Goal: Task Accomplishment & Management: Use online tool/utility

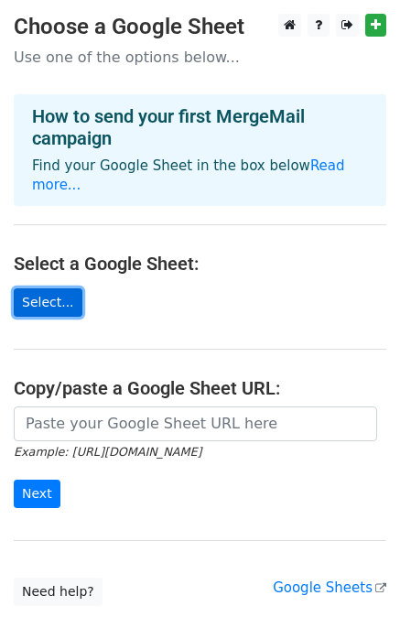
click at [40, 288] on link "Select..." at bounding box center [48, 302] width 69 height 28
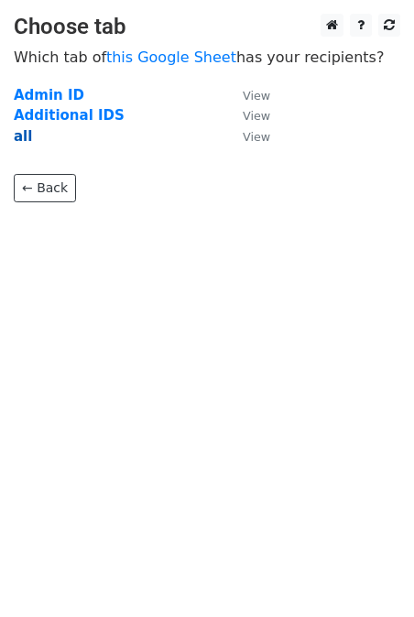
click at [21, 135] on strong "all" at bounding box center [23, 136] width 18 height 16
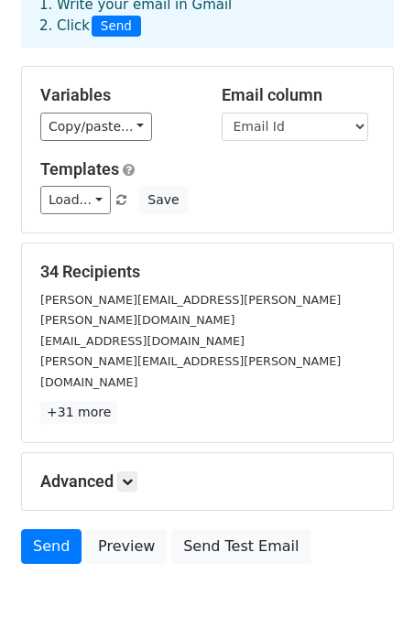
scroll to position [135, 0]
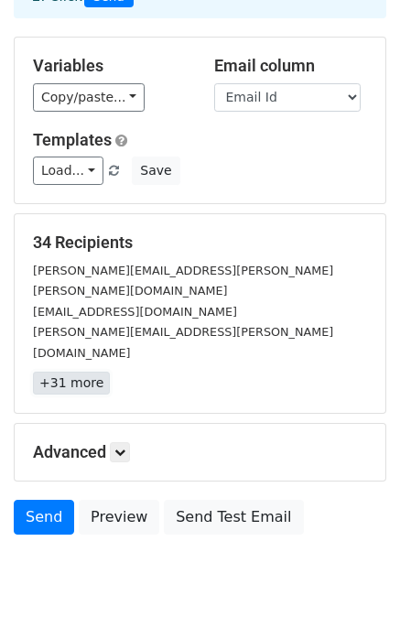
click at [78, 372] on link "+31 more" at bounding box center [71, 383] width 77 height 23
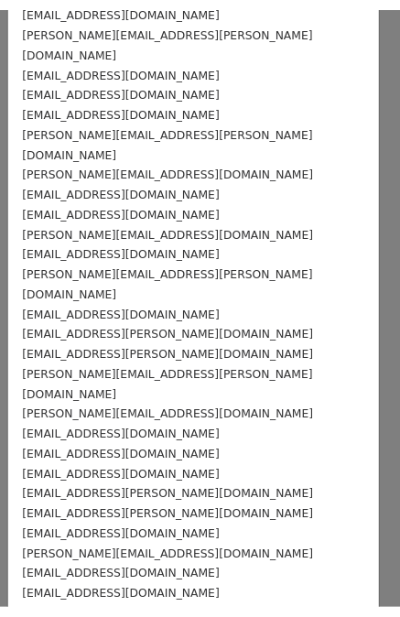
scroll to position [0, 0]
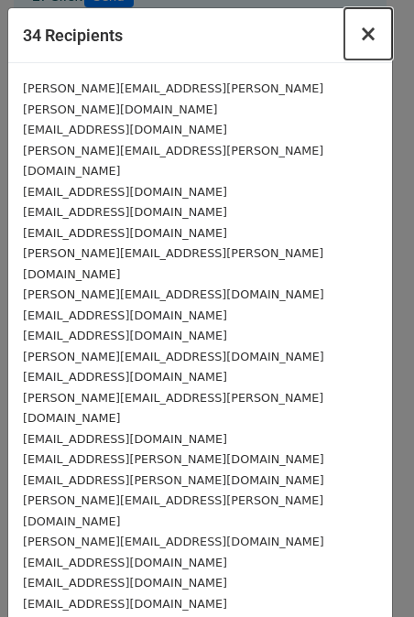
click at [359, 37] on span "×" at bounding box center [368, 34] width 18 height 26
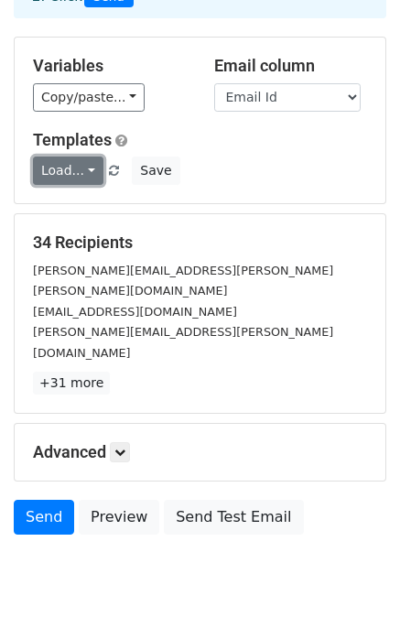
click at [80, 168] on link "Load..." at bounding box center [68, 171] width 71 height 28
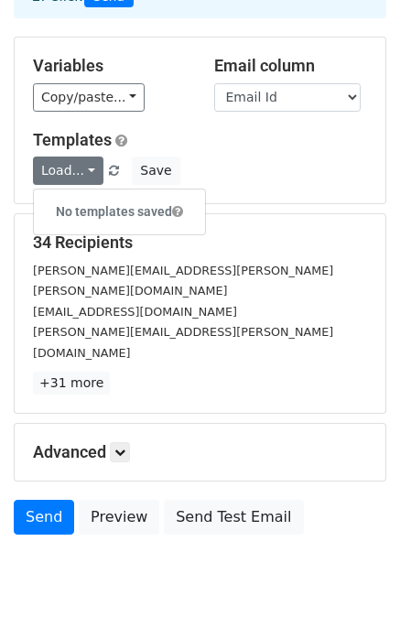
click at [287, 321] on div "christine.raymond@st-group.com" at bounding box center [200, 341] width 362 height 41
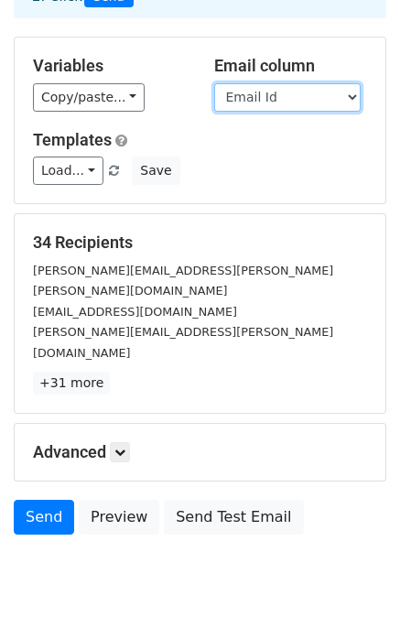
click at [342, 100] on select "Name Email Id" at bounding box center [287, 97] width 147 height 28
click at [214, 83] on select "Name Email Id" at bounding box center [287, 97] width 147 height 28
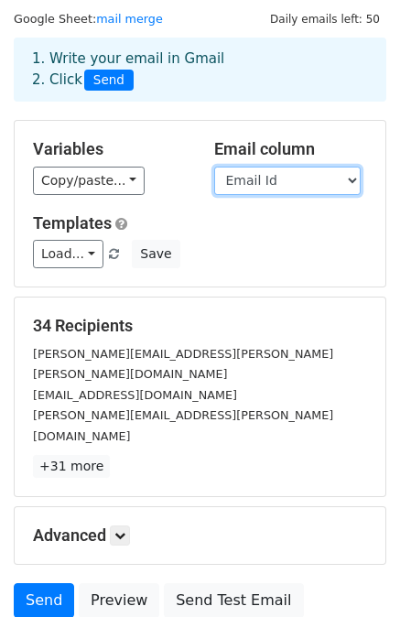
scroll to position [47, 0]
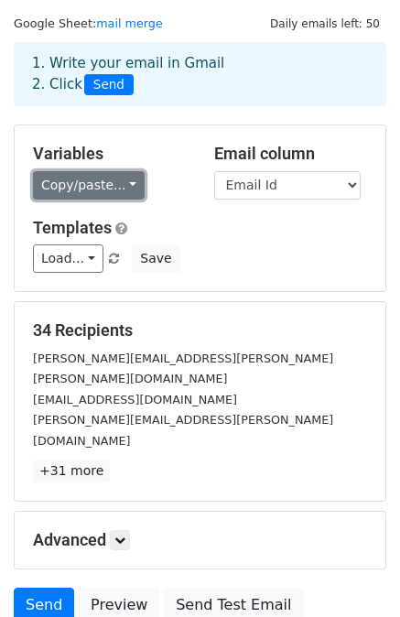
click at [121, 178] on link "Copy/paste..." at bounding box center [89, 185] width 112 height 28
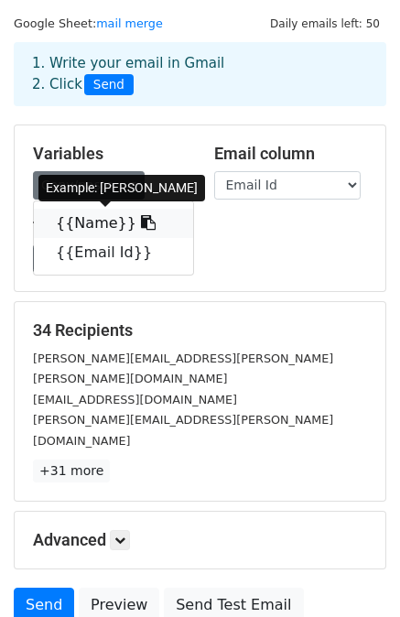
click at [141, 224] on icon at bounding box center [148, 222] width 15 height 15
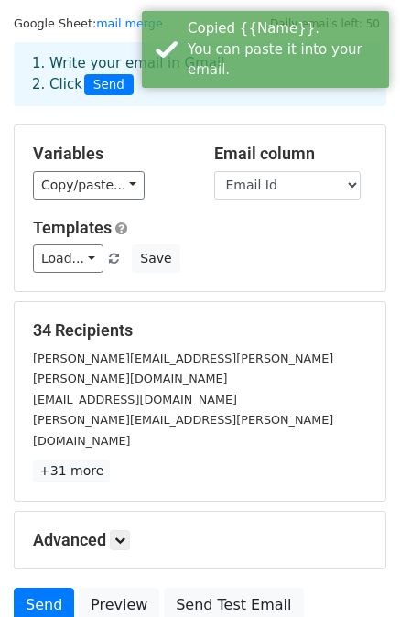
scroll to position [165, 0]
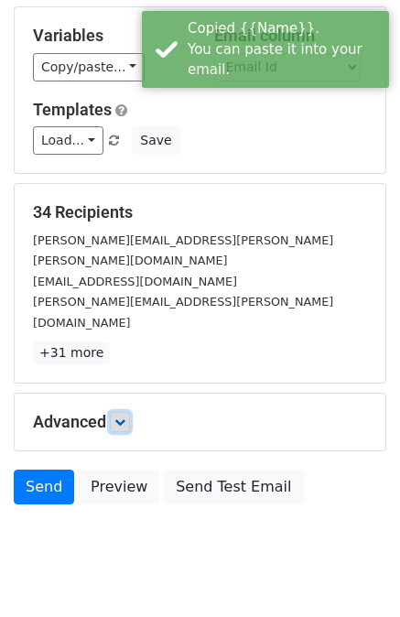
click at [130, 412] on link at bounding box center [120, 422] width 20 height 20
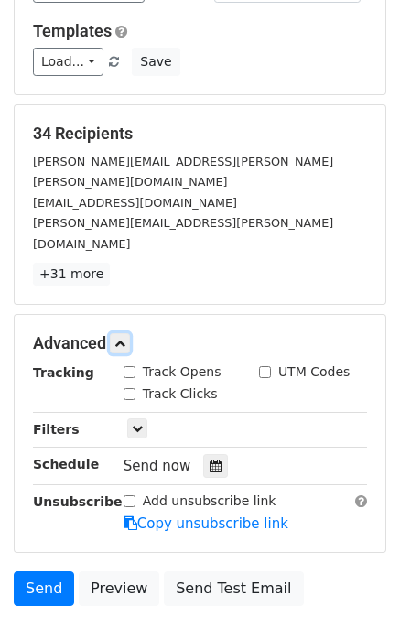
scroll to position [0, 0]
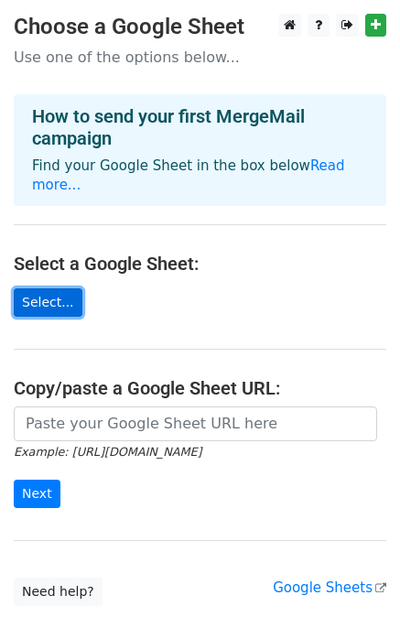
click at [59, 288] on link "Select..." at bounding box center [48, 302] width 69 height 28
click at [51, 288] on link "Select..." at bounding box center [48, 302] width 69 height 28
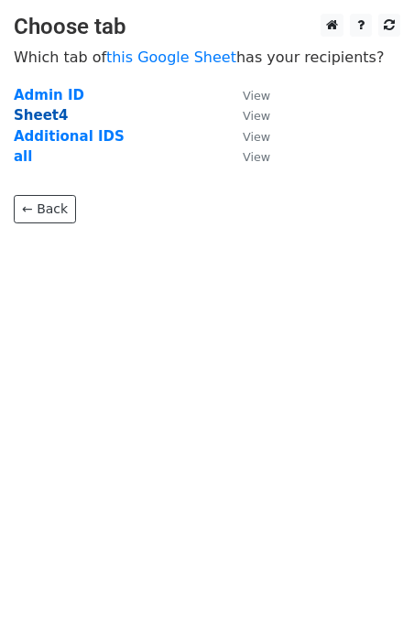
click at [37, 119] on strong "Sheet4" at bounding box center [41, 115] width 54 height 16
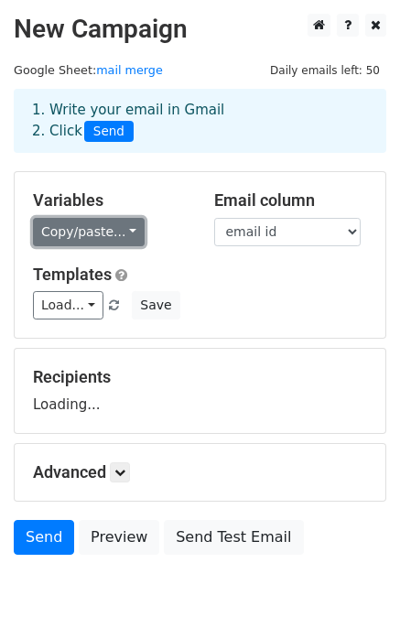
click at [110, 226] on link "Copy/paste..." at bounding box center [89, 232] width 112 height 28
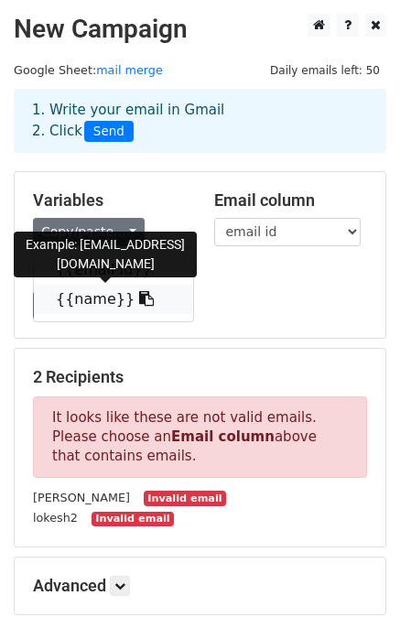
click at [77, 295] on link "{{name}}" at bounding box center [113, 299] width 159 height 29
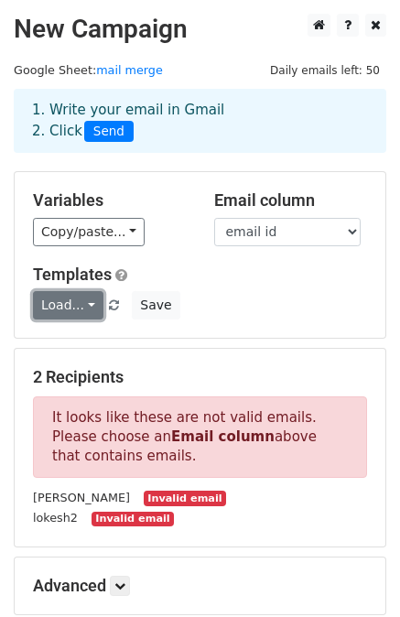
click at [82, 307] on link "Load..." at bounding box center [68, 305] width 71 height 28
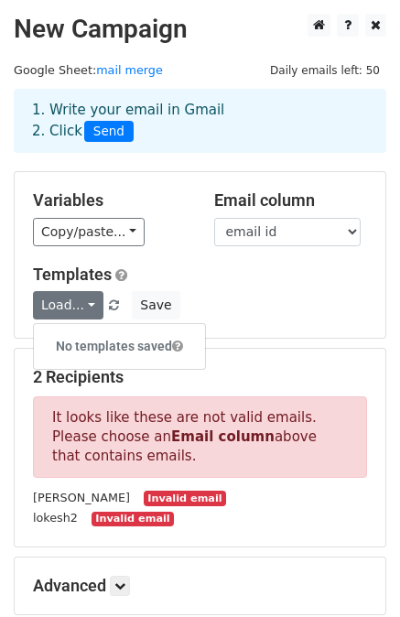
click at [287, 291] on div "Load... No templates saved Save" at bounding box center [200, 305] width 362 height 28
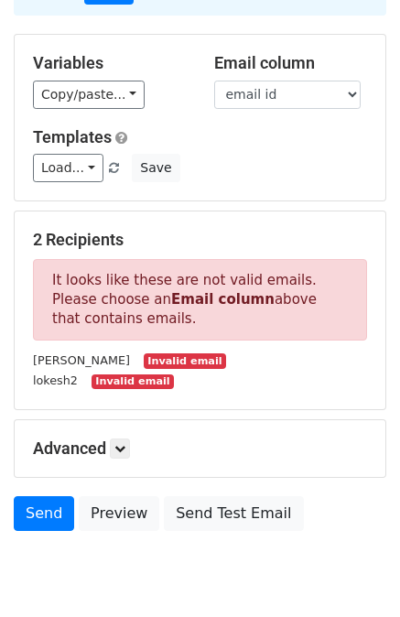
scroll to position [197, 0]
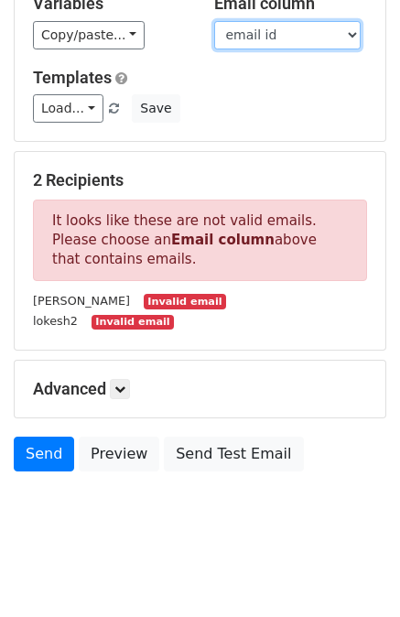
click at [317, 38] on select "email id name" at bounding box center [287, 35] width 147 height 28
click at [214, 21] on select "email id name" at bounding box center [287, 35] width 147 height 28
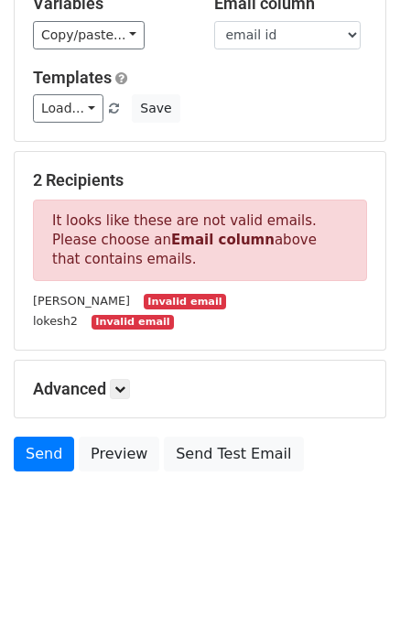
click at [144, 299] on small "Invalid email" at bounding box center [185, 302] width 82 height 16
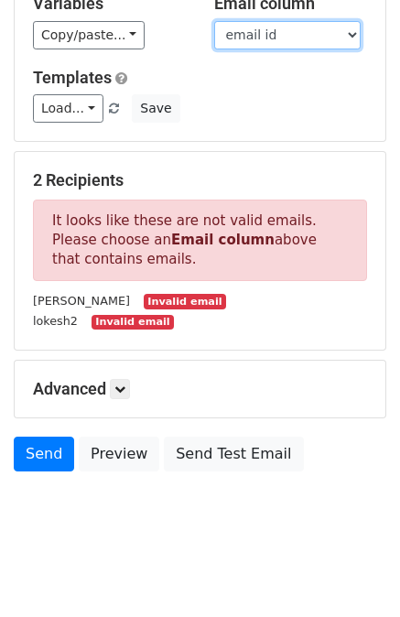
click at [241, 36] on select "email id name" at bounding box center [287, 35] width 147 height 28
select select "name"
click at [214, 21] on select "email id name" at bounding box center [287, 35] width 147 height 28
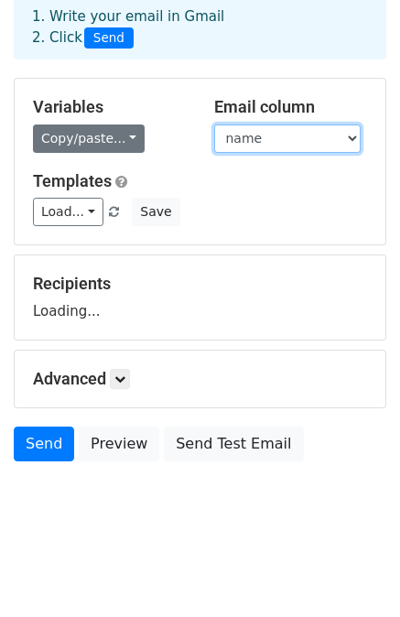
scroll to position [92, 0]
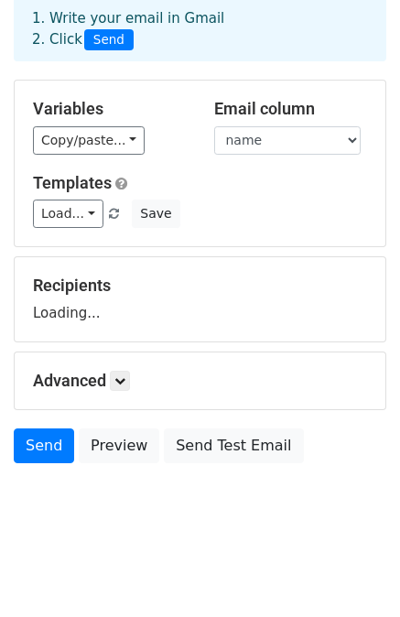
click at [93, 34] on span "Send" at bounding box center [108, 40] width 49 height 22
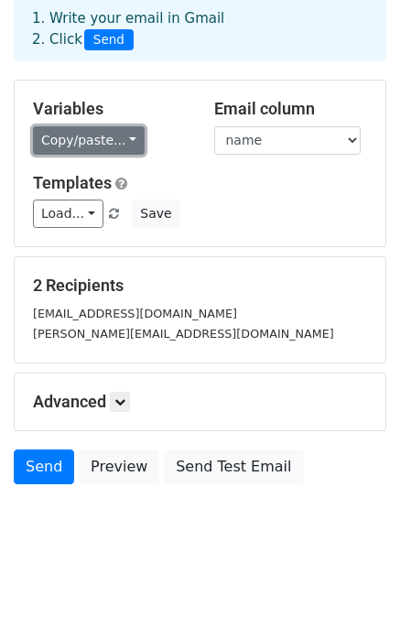
click at [90, 140] on link "Copy/paste..." at bounding box center [89, 140] width 112 height 28
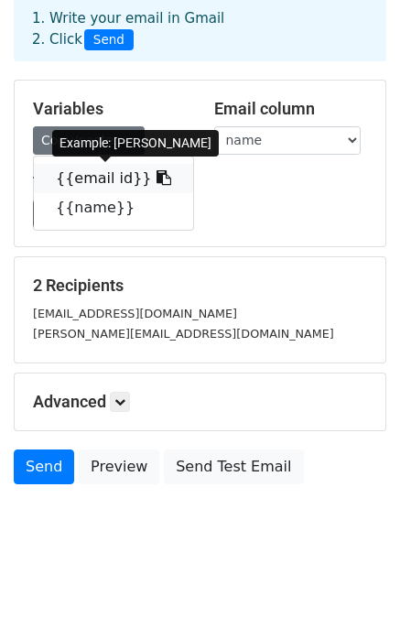
click at [96, 177] on link "{{email id}}" at bounding box center [113, 178] width 159 height 29
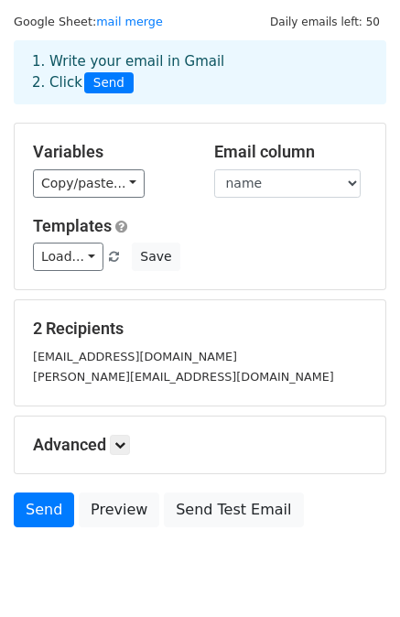
scroll to position [56, 0]
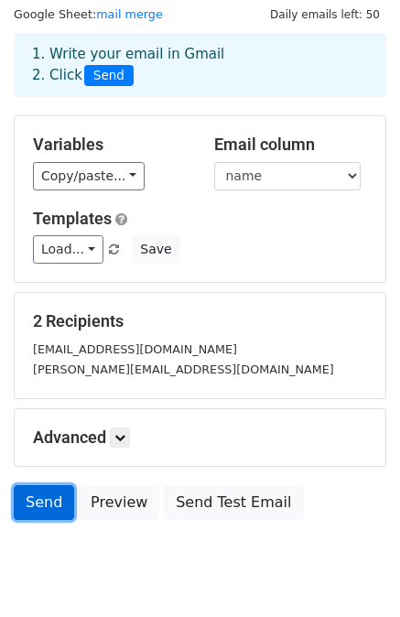
click at [40, 496] on link "Send" at bounding box center [44, 502] width 60 height 35
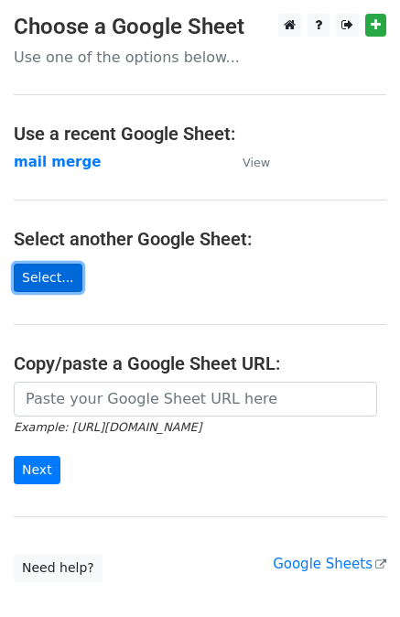
click at [43, 270] on link "Select..." at bounding box center [48, 278] width 69 height 28
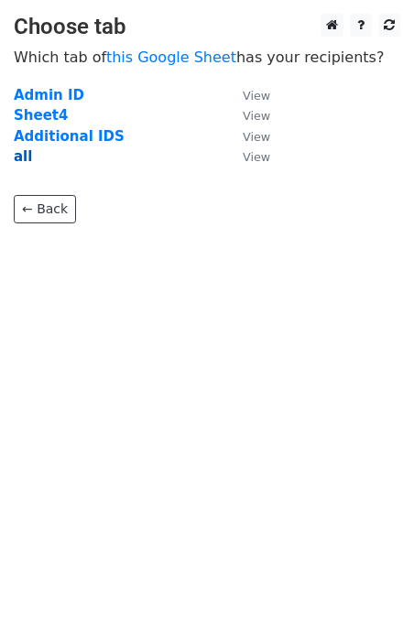
click at [17, 159] on strong "all" at bounding box center [23, 156] width 18 height 16
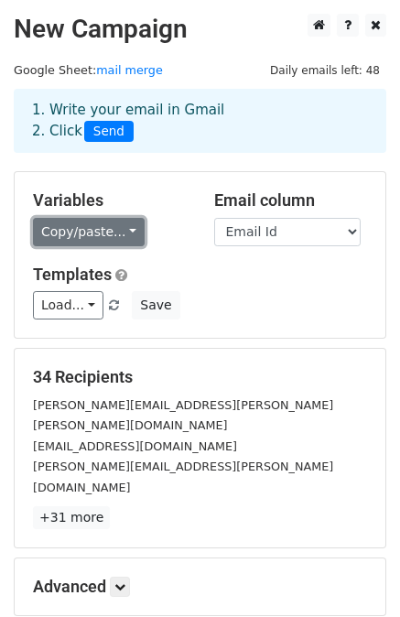
click at [111, 234] on link "Copy/paste..." at bounding box center [89, 232] width 112 height 28
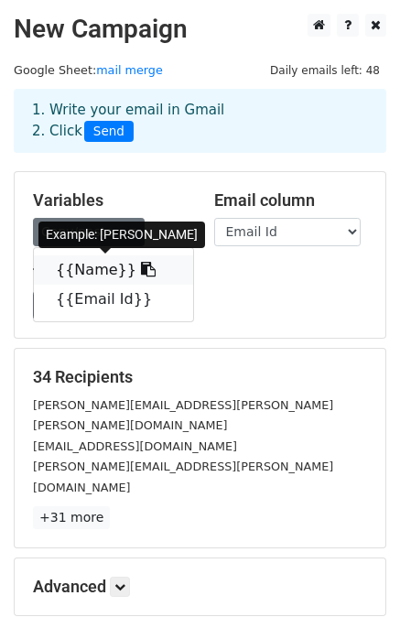
click at [102, 266] on link "{{Name}}" at bounding box center [113, 269] width 159 height 29
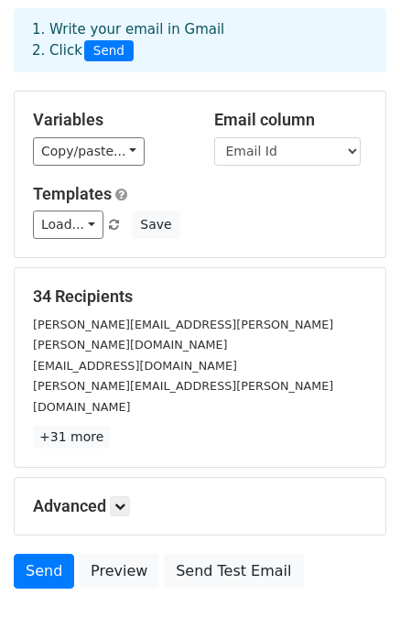
scroll to position [88, 0]
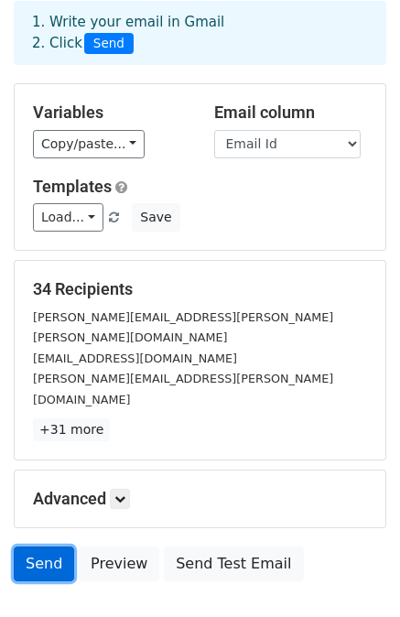
click at [19, 547] on link "Send" at bounding box center [44, 564] width 60 height 35
